Goal: Entertainment & Leisure: Consume media (video, audio)

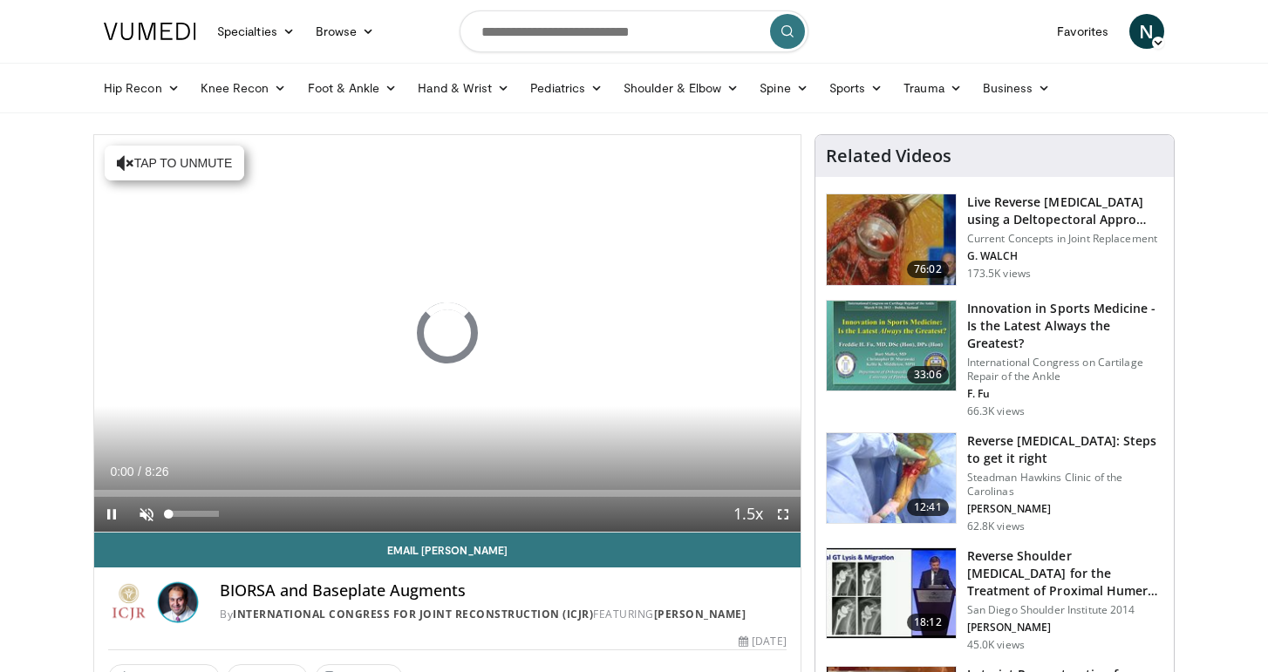
click at [146, 515] on span "Video Player" at bounding box center [146, 514] width 35 height 35
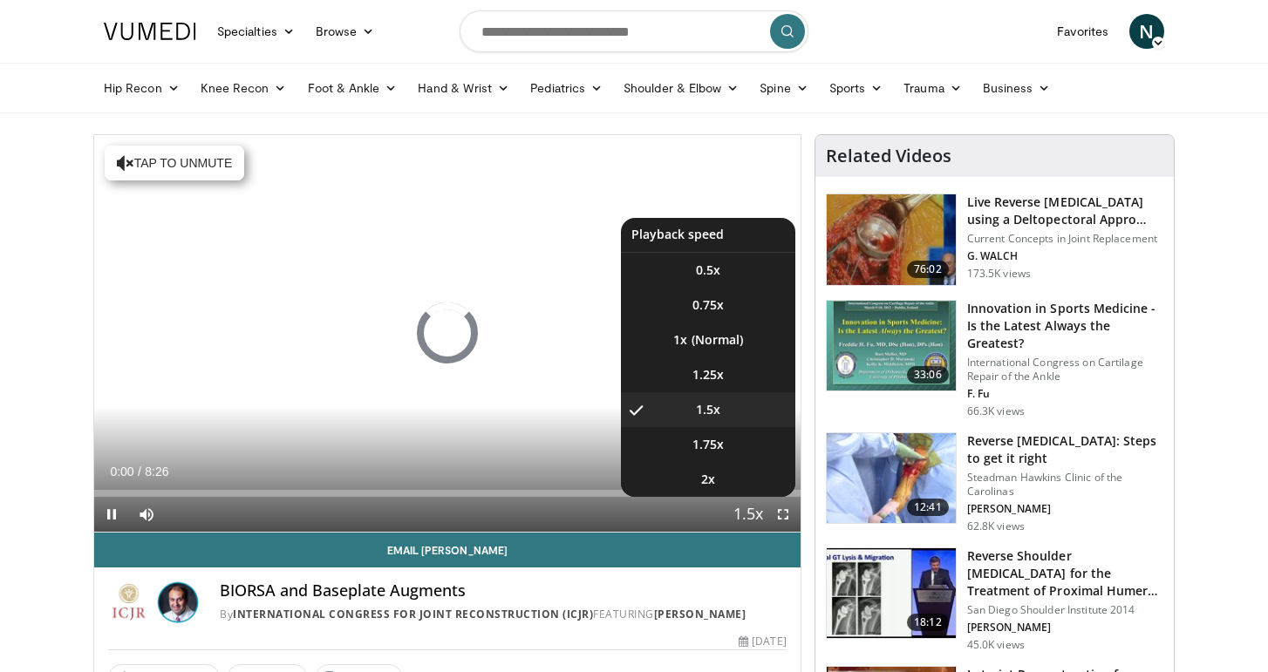
click at [756, 516] on span "Video Player" at bounding box center [748, 515] width 24 height 35
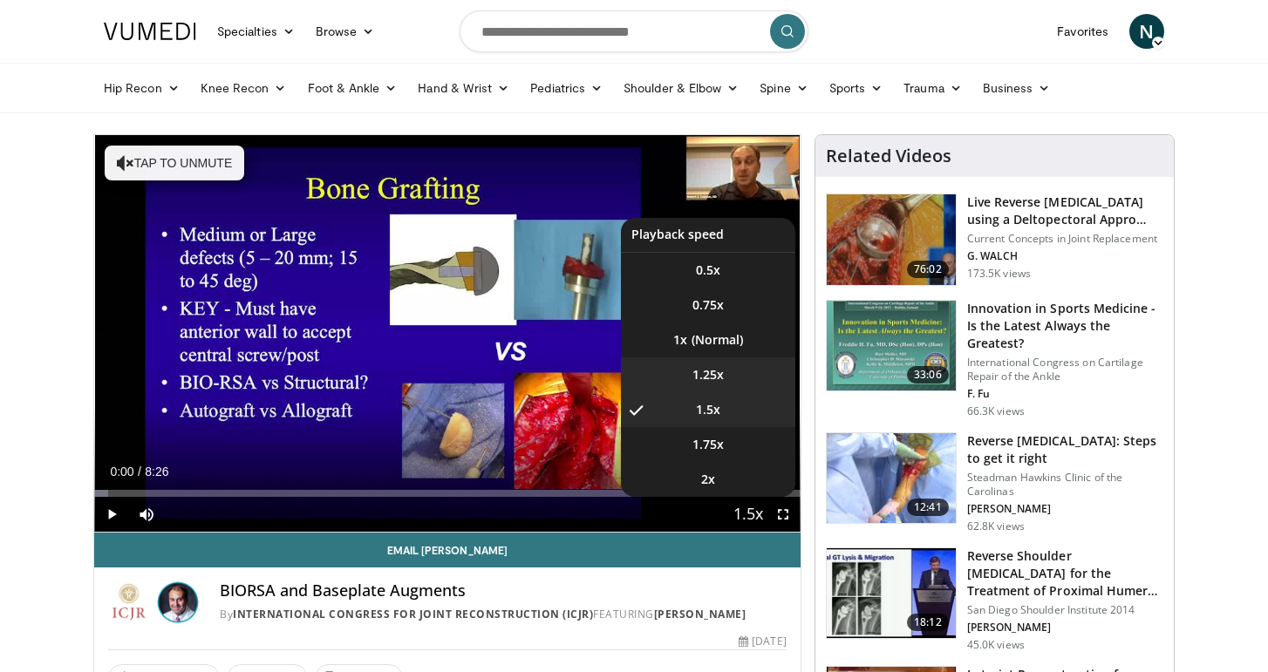
click at [716, 380] on span "1.25x" at bounding box center [708, 374] width 31 height 17
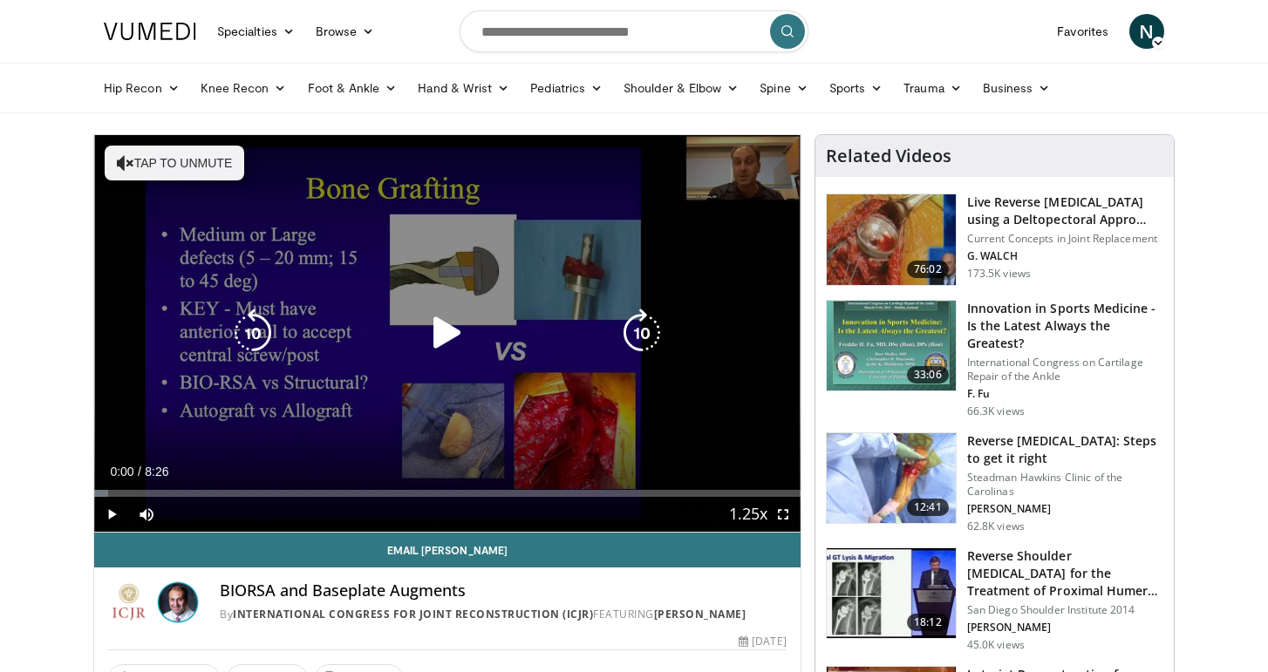
click at [439, 334] on icon "Video Player" at bounding box center [447, 333] width 49 height 49
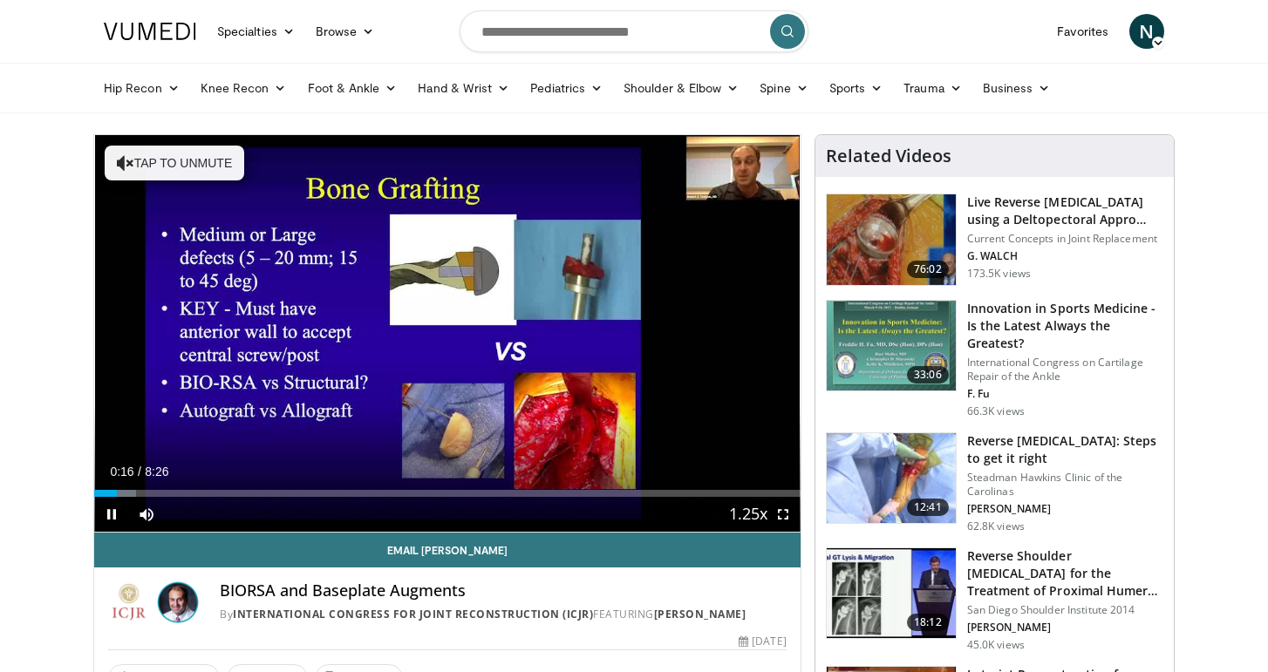
click at [778, 509] on span "Video Player" at bounding box center [783, 514] width 35 height 35
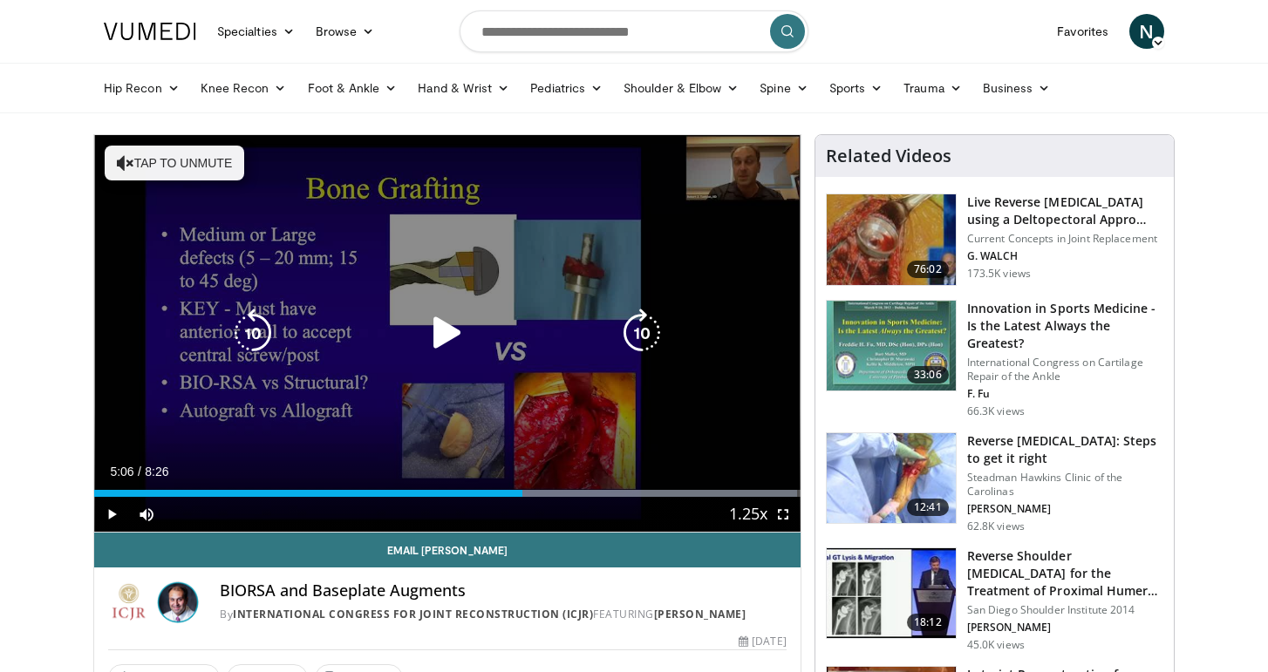
click at [452, 337] on icon "Video Player" at bounding box center [447, 333] width 49 height 49
click at [397, 377] on div "20 seconds Tap to unmute" at bounding box center [447, 333] width 706 height 397
click at [439, 338] on icon "Video Player" at bounding box center [447, 333] width 49 height 49
click at [444, 364] on div "20 seconds Tap to unmute" at bounding box center [447, 333] width 706 height 397
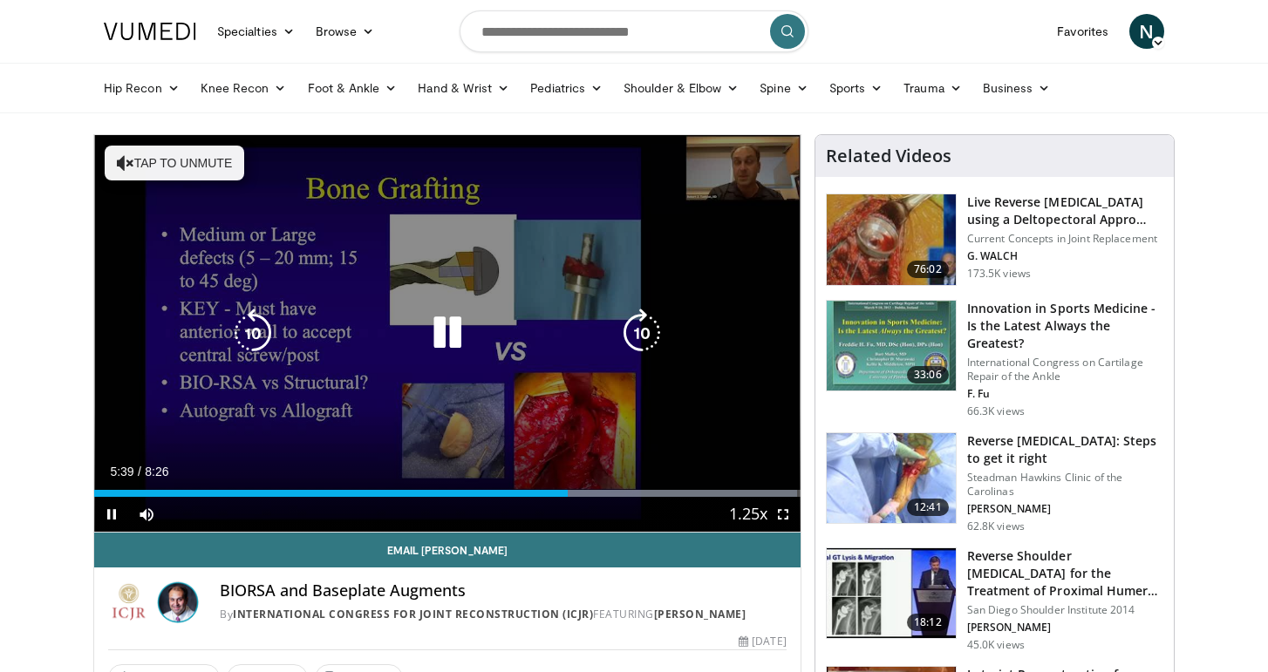
click at [448, 352] on icon "Video Player" at bounding box center [447, 333] width 49 height 49
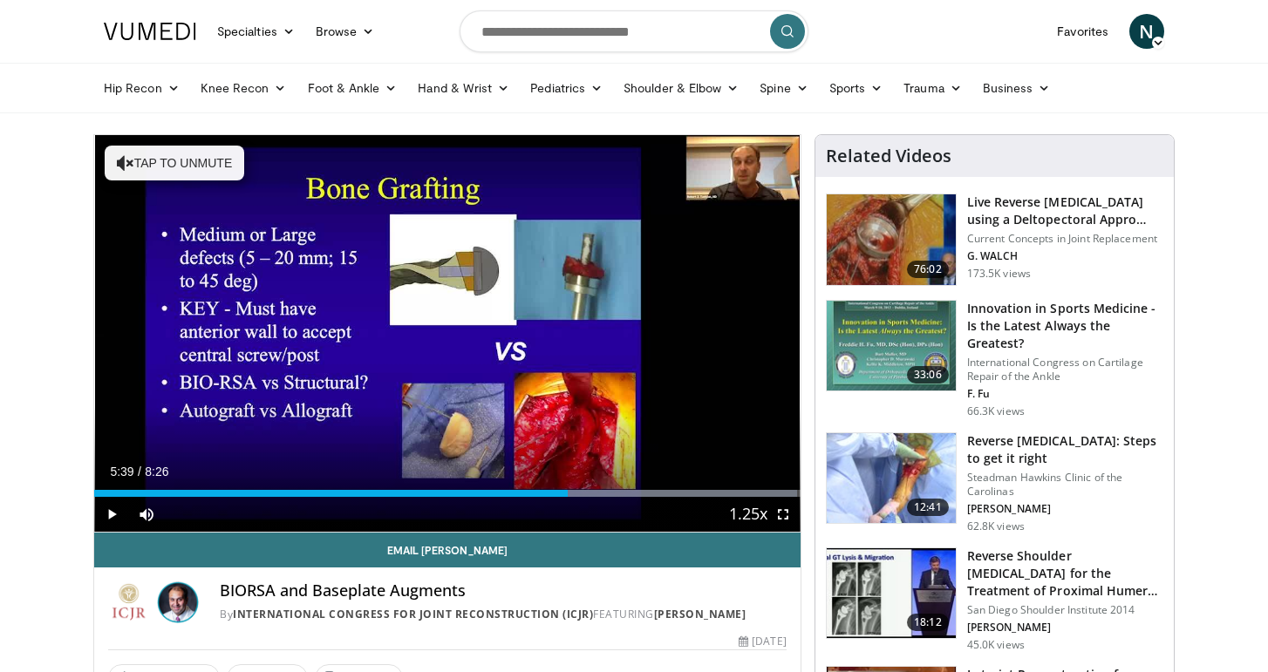
click at [787, 516] on span "Video Player" at bounding box center [783, 514] width 35 height 35
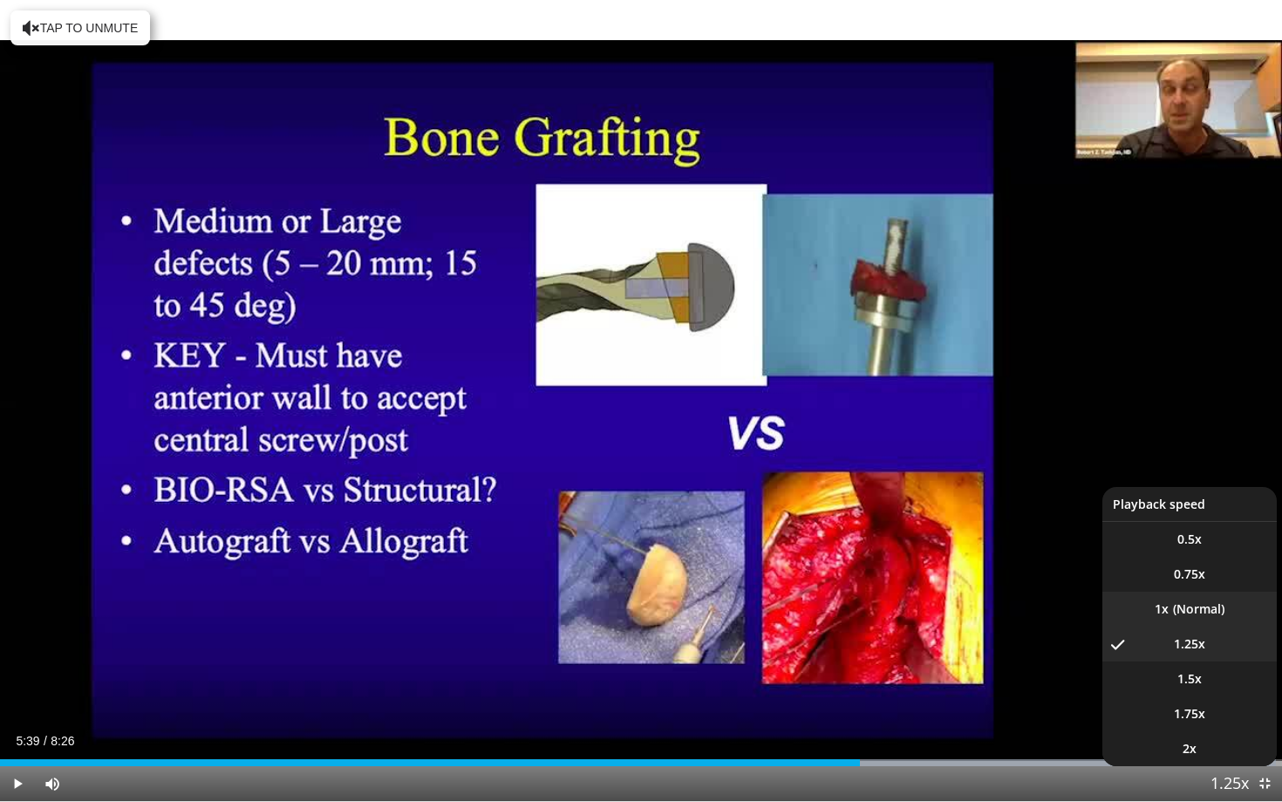
click at [1204, 604] on li "1x" at bounding box center [1189, 608] width 174 height 35
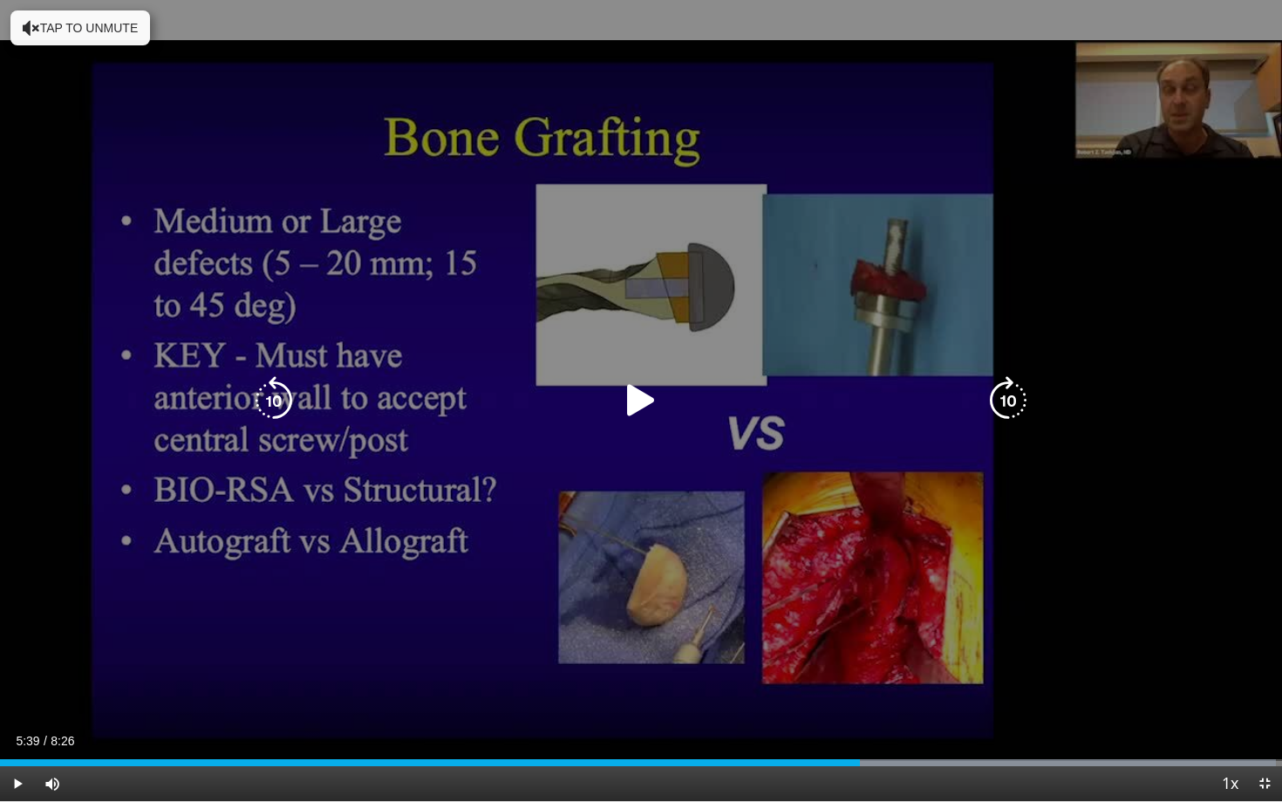
click at [638, 400] on icon "Video Player" at bounding box center [641, 400] width 49 height 49
click at [645, 406] on icon "Video Player" at bounding box center [641, 400] width 49 height 49
click at [709, 531] on div "20 seconds Tap to unmute" at bounding box center [641, 400] width 1282 height 801
click at [565, 543] on div "20 seconds Tap to unmute" at bounding box center [641, 400] width 1282 height 801
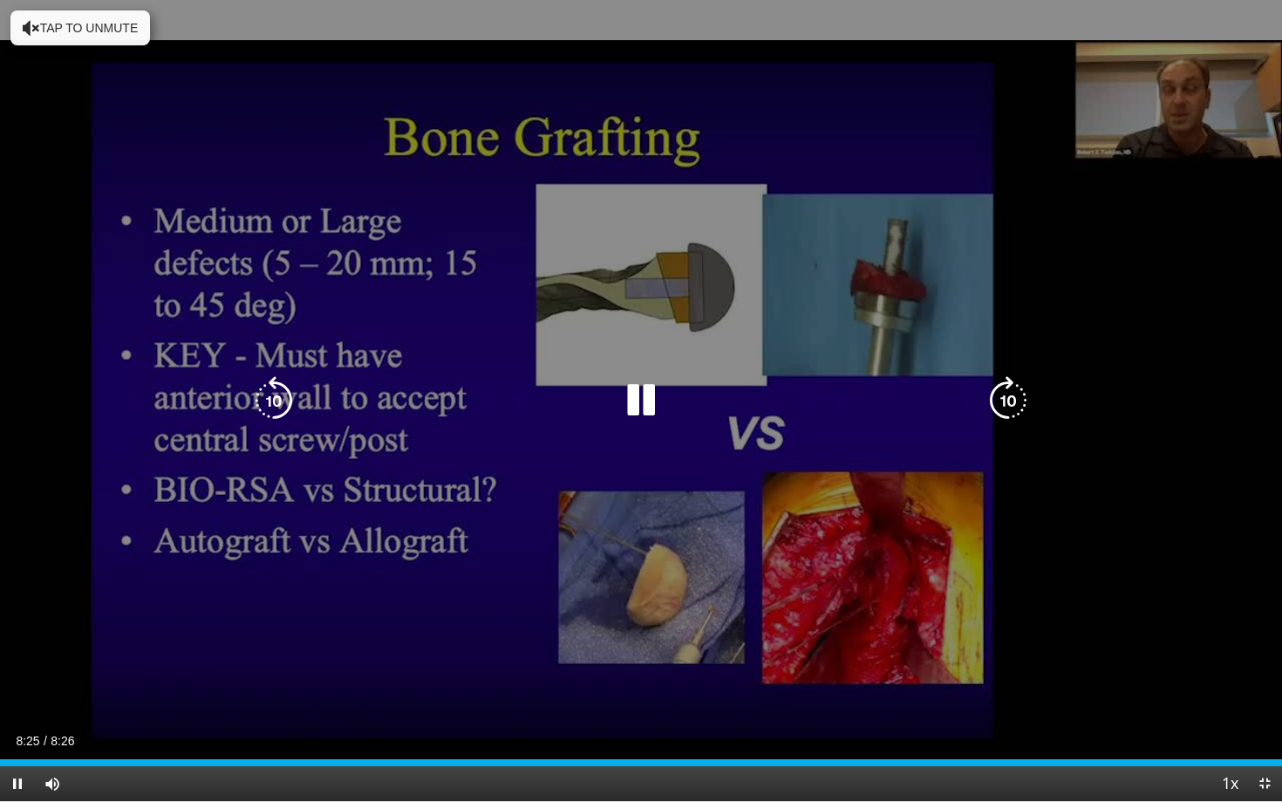
click at [645, 406] on button "Video Player" at bounding box center [641, 400] width 35 height 35
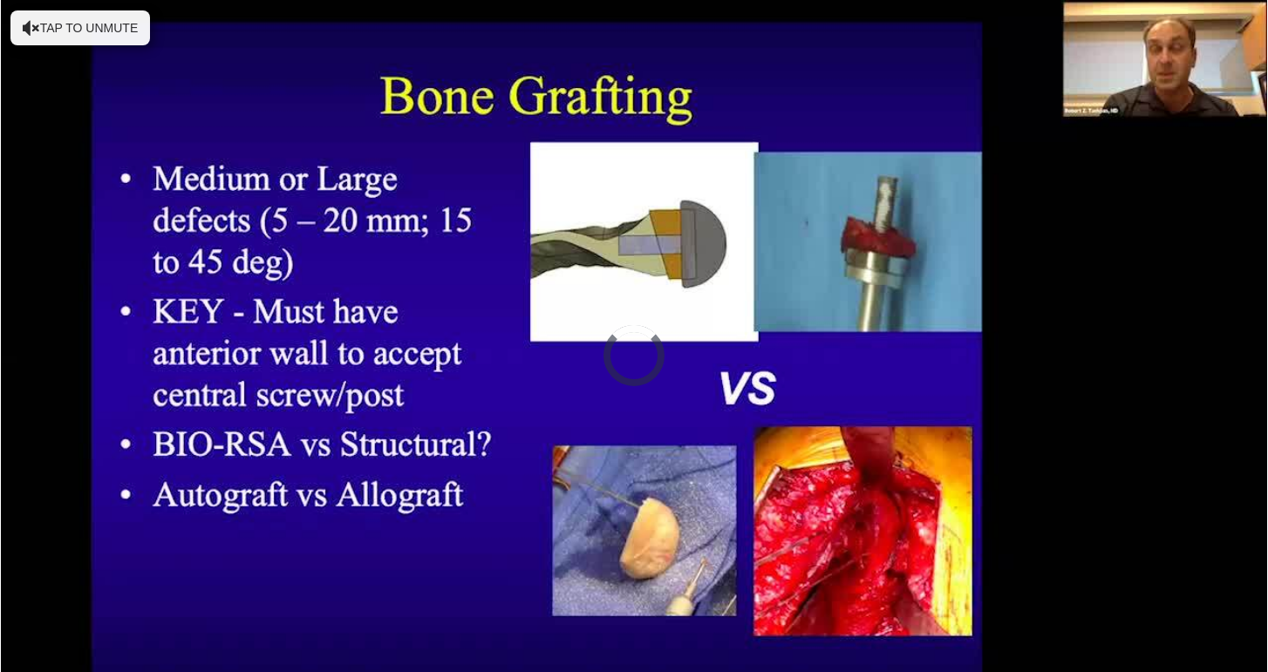
scroll to position [1974, 0]
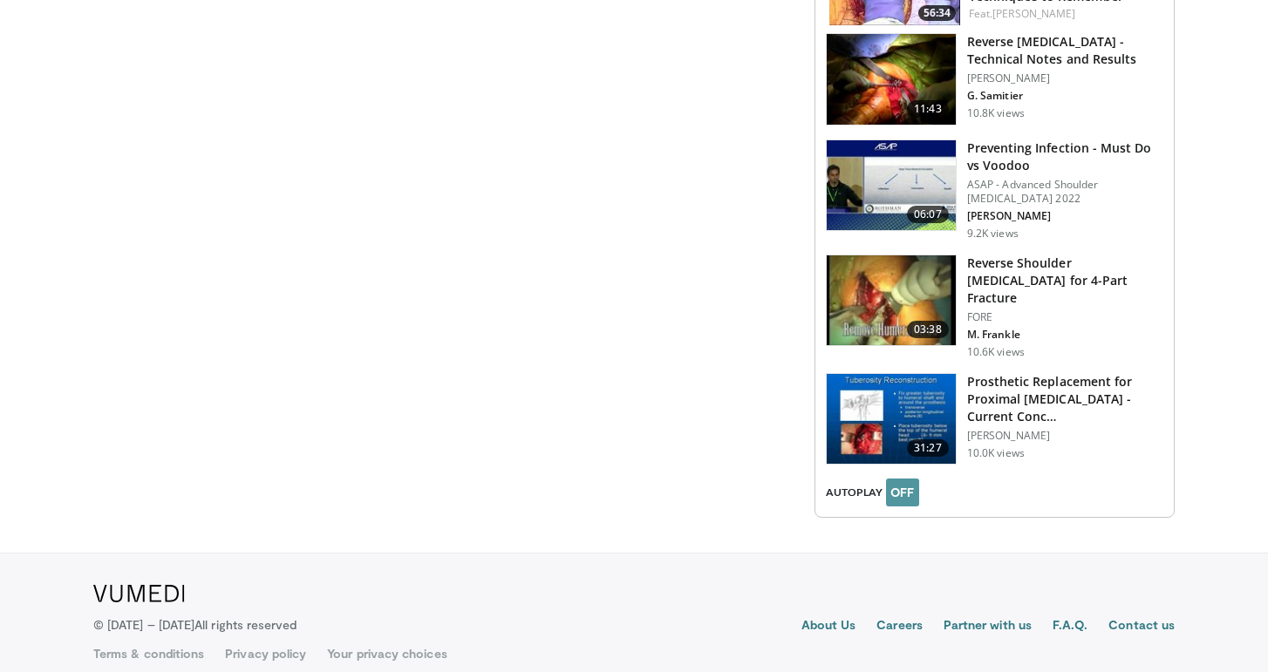
click at [904, 480] on button "OFF" at bounding box center [902, 493] width 33 height 28
click at [904, 480] on button "ON" at bounding box center [902, 493] width 33 height 28
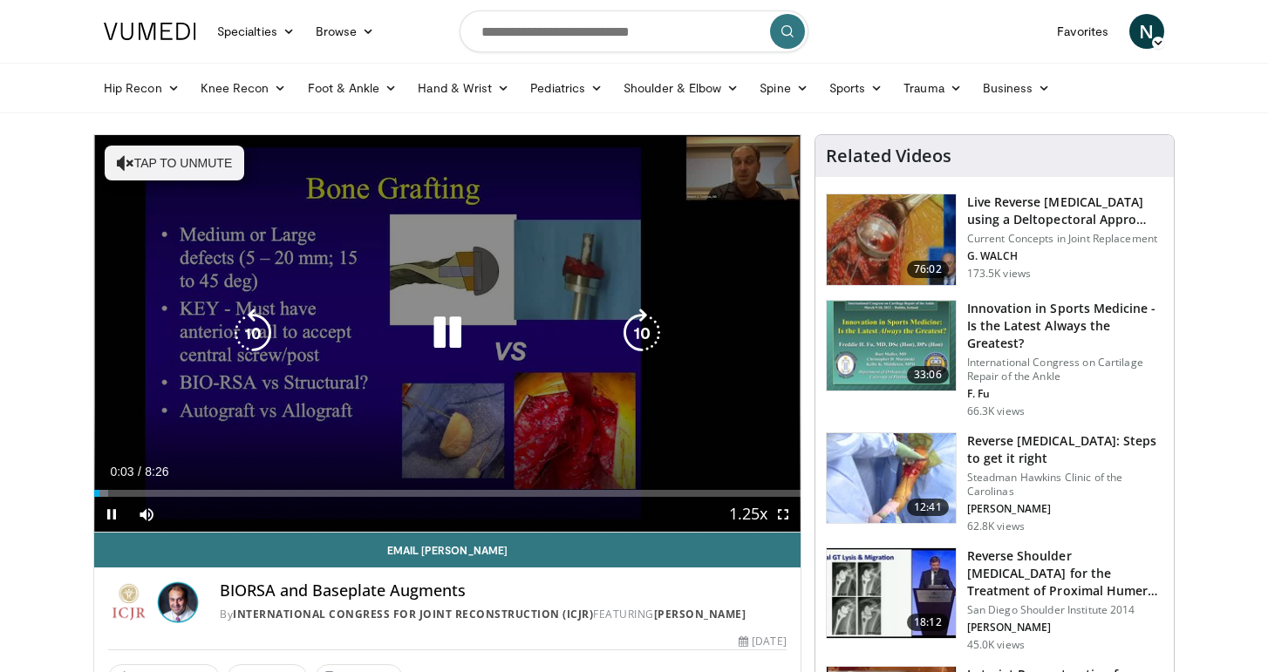
scroll to position [0, 0]
click at [445, 325] on icon "Video Player" at bounding box center [447, 333] width 49 height 49
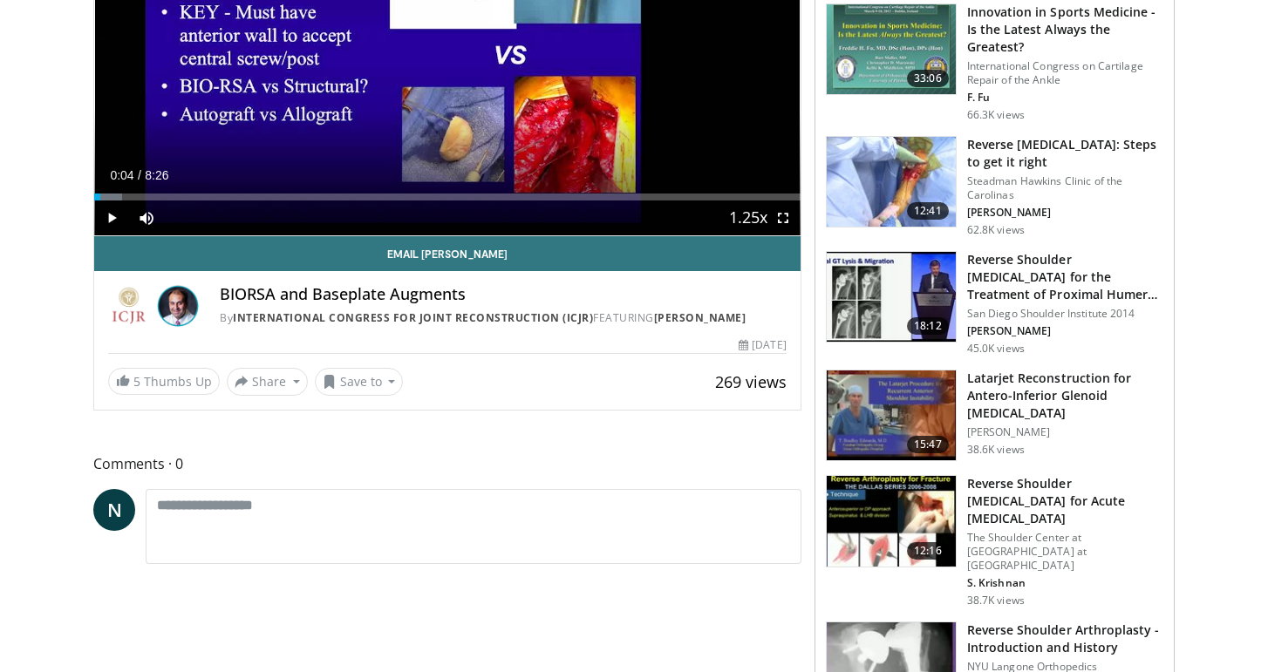
scroll to position [318, 0]
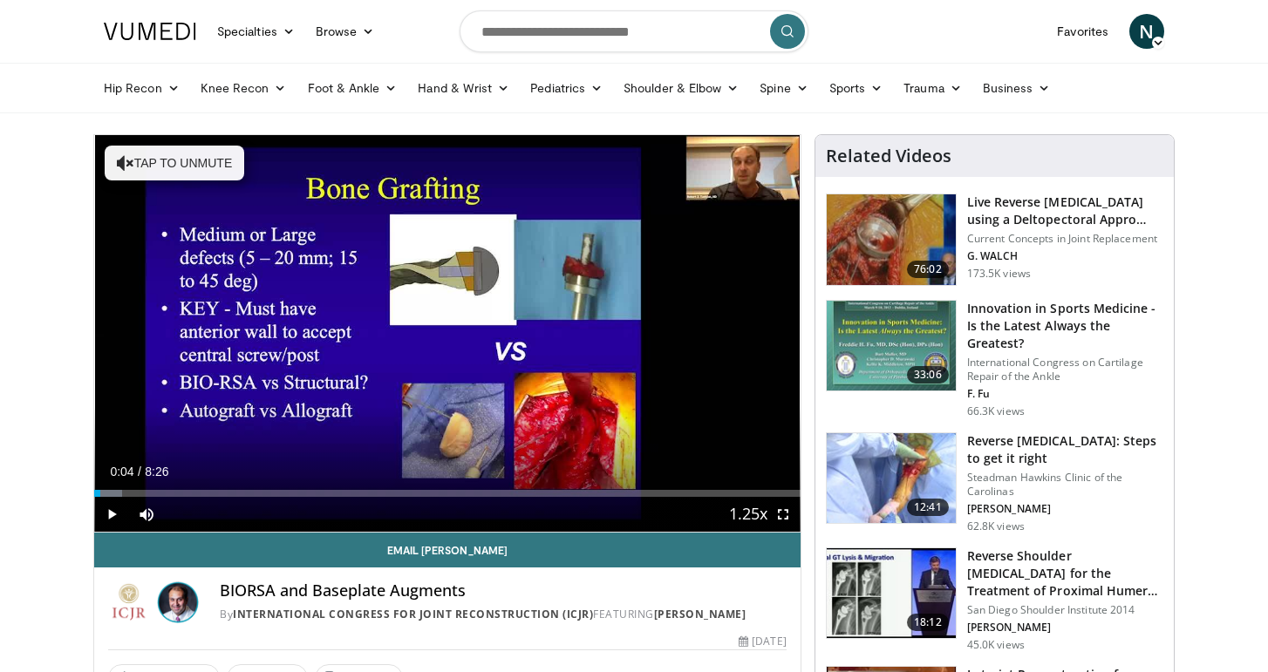
scroll to position [0, 0]
click at [684, 490] on div "Progress Bar" at bounding box center [685, 493] width 2 height 7
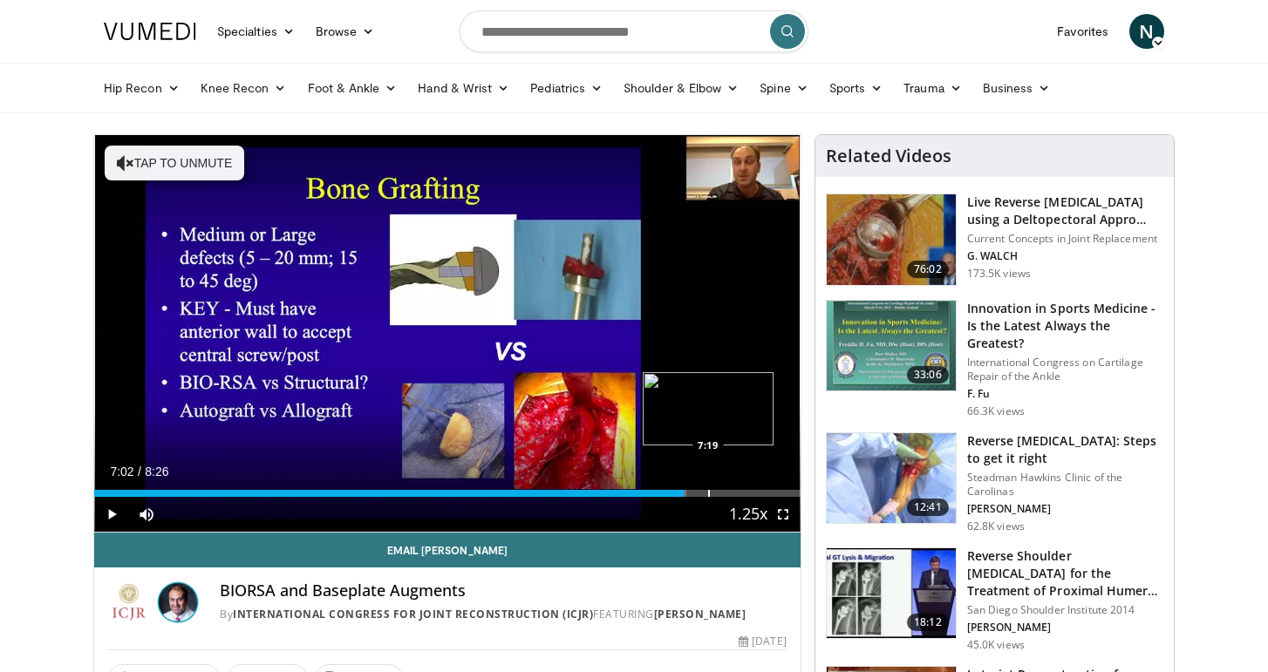
click at [708, 491] on div "Progress Bar" at bounding box center [709, 493] width 2 height 7
click at [727, 493] on div "Progress Bar" at bounding box center [728, 493] width 2 height 7
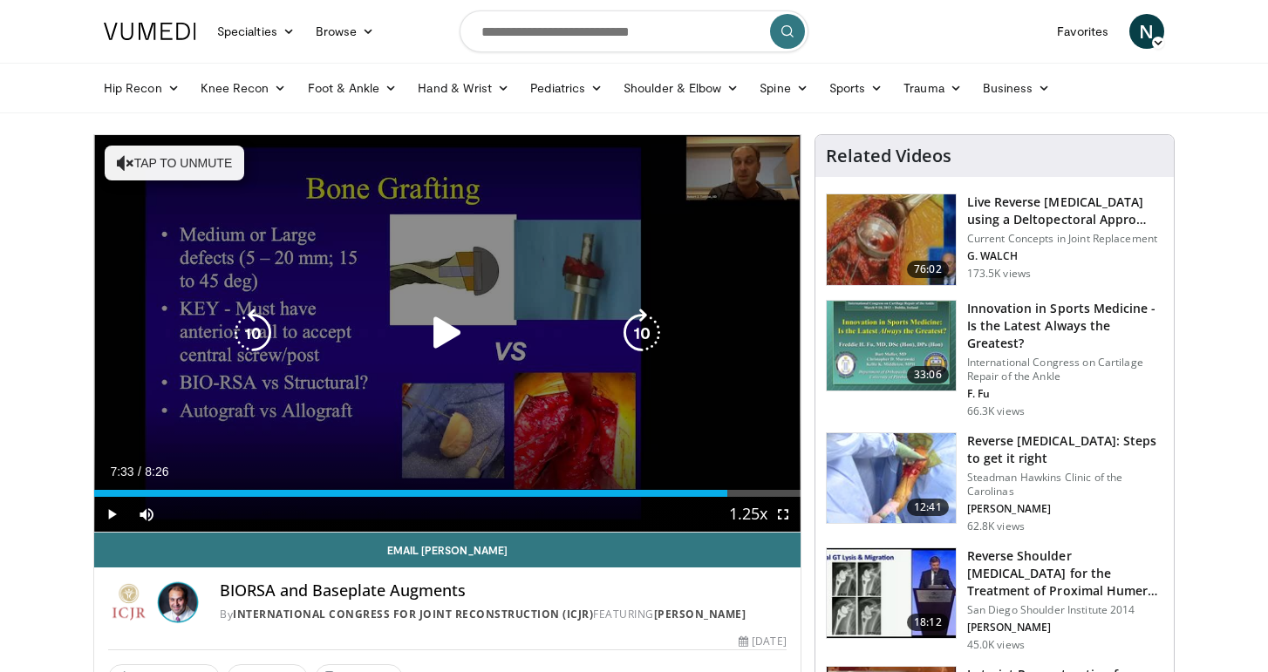
click at [444, 331] on icon "Video Player" at bounding box center [447, 333] width 49 height 49
click at [447, 328] on icon "Video Player" at bounding box center [447, 333] width 49 height 49
